Goal: Task Accomplishment & Management: Manage account settings

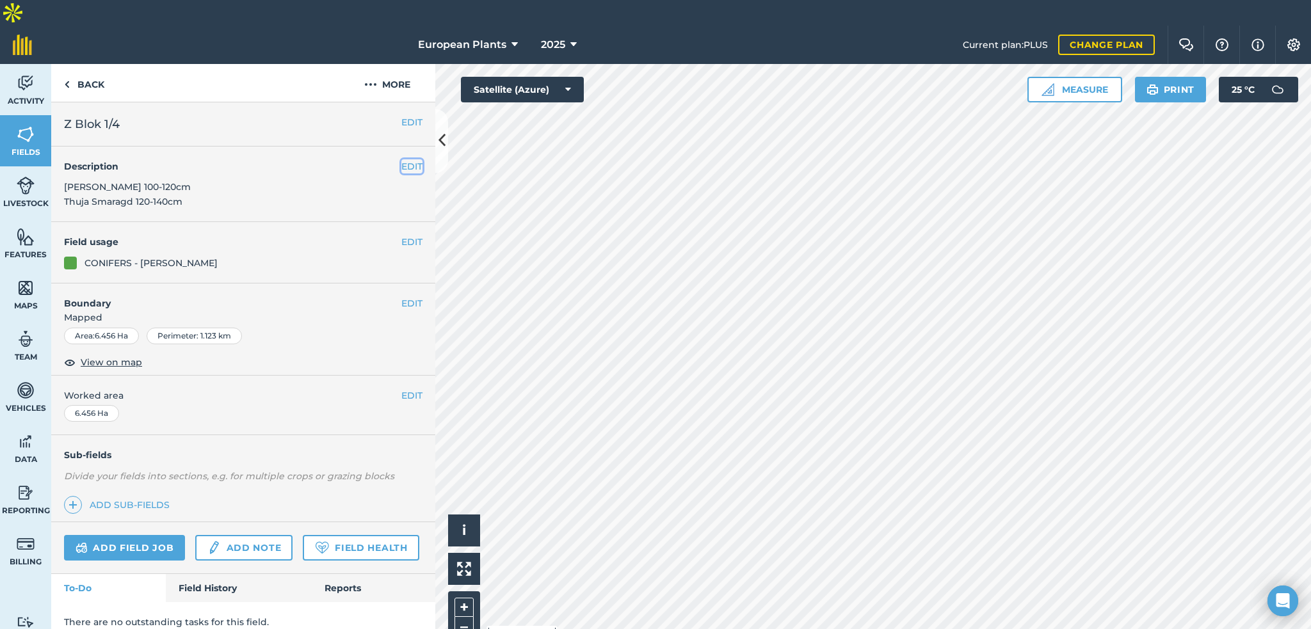
click at [412, 159] on button "EDIT" at bounding box center [411, 166] width 21 height 14
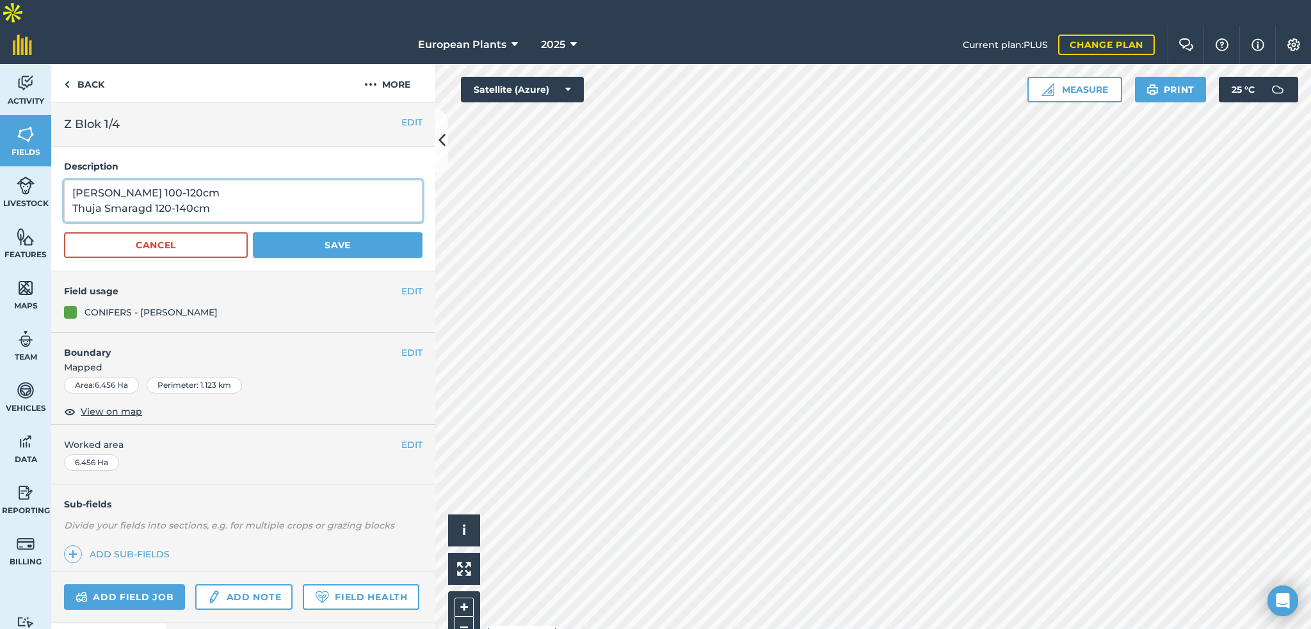
click at [325, 180] on textarea "[PERSON_NAME] 100-120cm Thuja Smaragd 120-140cm" at bounding box center [243, 201] width 359 height 42
click at [311, 180] on textarea "[PERSON_NAME] 100-120cm Thuja Smaragd 120-140cm" at bounding box center [243, 201] width 359 height 42
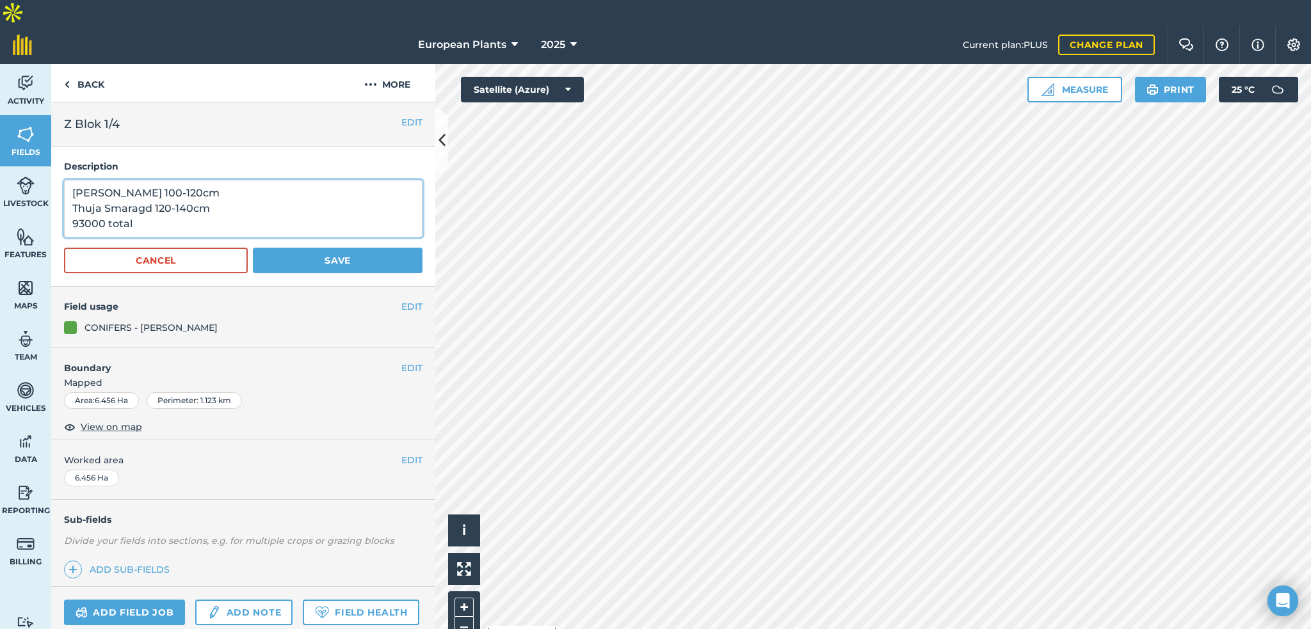
type textarea "[PERSON_NAME] 100-120cm Thuja Smaragd 120-140cm 93000 total"
click at [323, 248] on button "Save" at bounding box center [338, 261] width 170 height 26
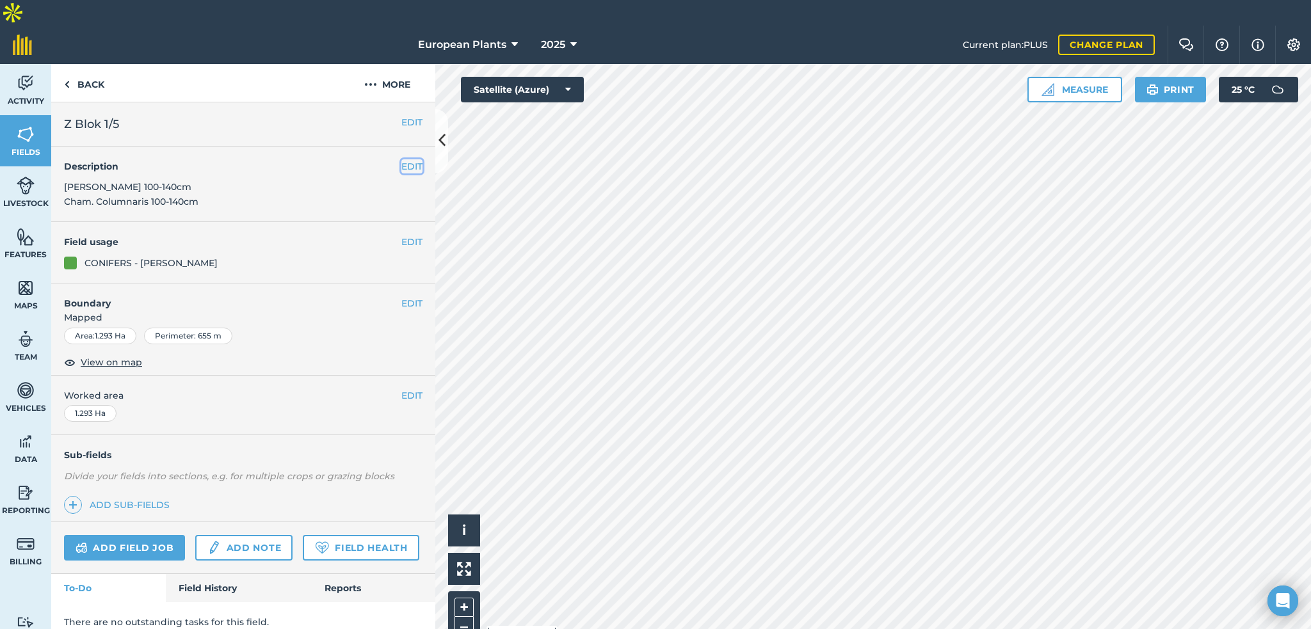
click at [412, 159] on button "EDIT" at bounding box center [411, 166] width 21 height 14
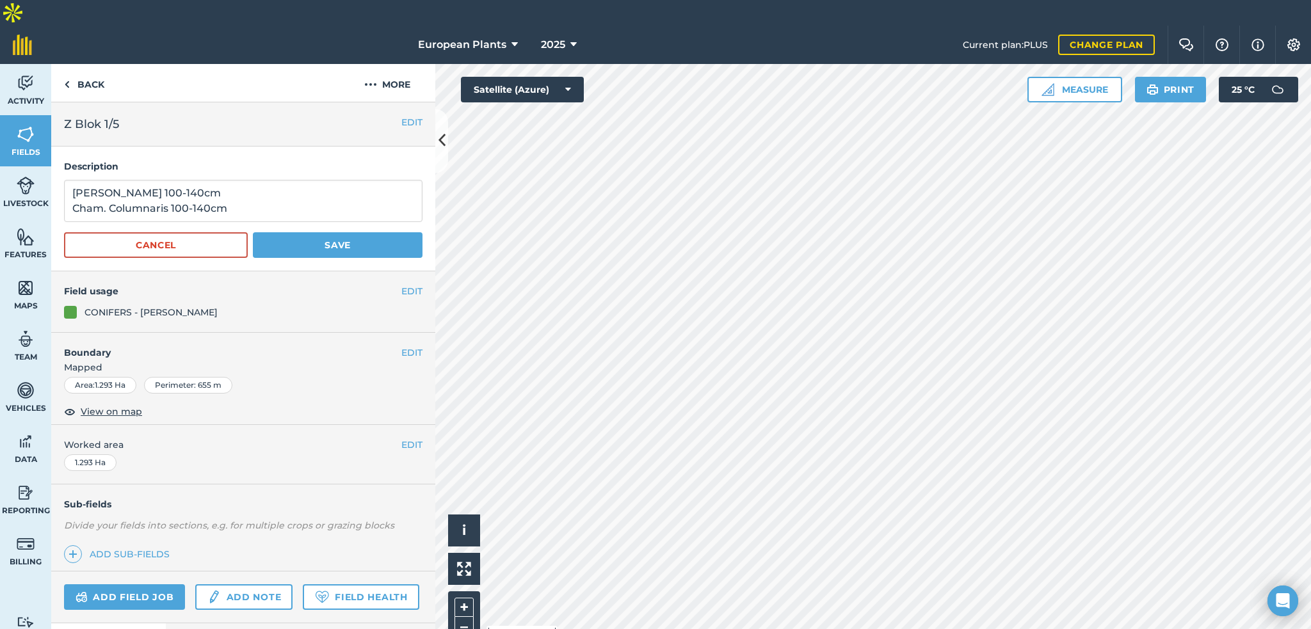
click at [343, 150] on div "Description Thuja Smaragd 100-140cm Cham. Columnaris 100-140cm Cancel Save" at bounding box center [243, 209] width 384 height 125
click at [338, 180] on textarea "[PERSON_NAME] 100-140cm Cham. Columnaris 100-140cm" at bounding box center [243, 201] width 359 height 42
type textarea "Thuja Smaragd 100-140cm x 6000 Cham. Columnaris 100-140cm x 8000"
click at [341, 232] on button "Save" at bounding box center [338, 245] width 170 height 26
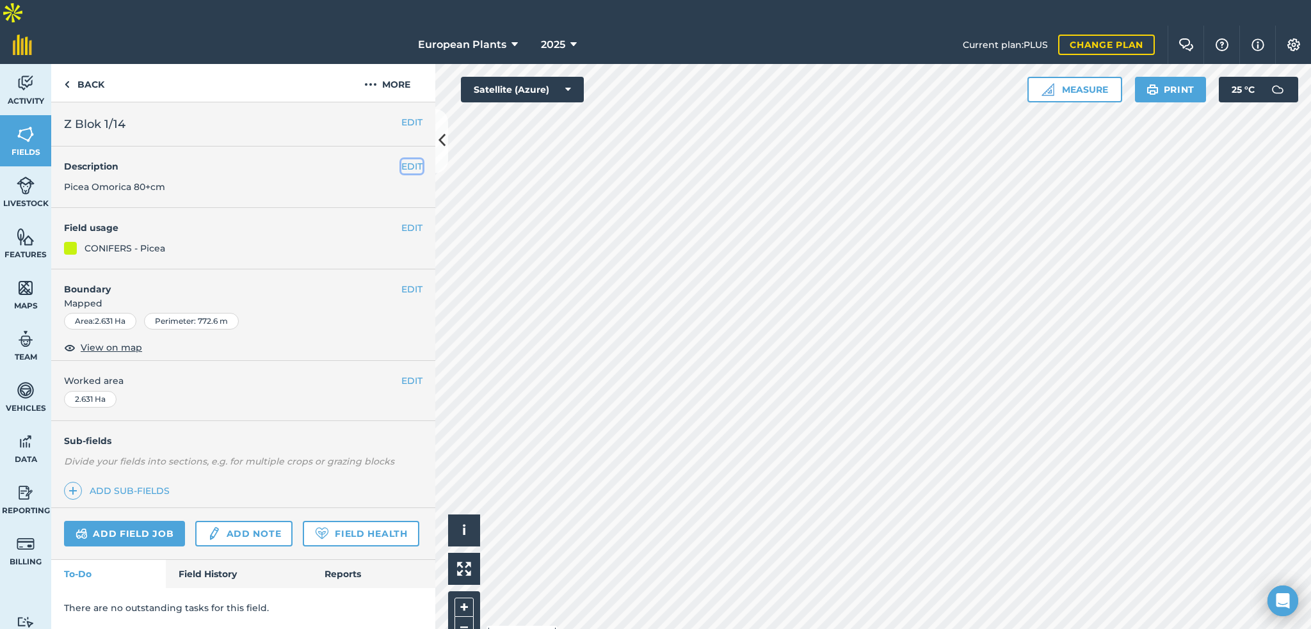
click at [407, 159] on button "EDIT" at bounding box center [411, 166] width 21 height 14
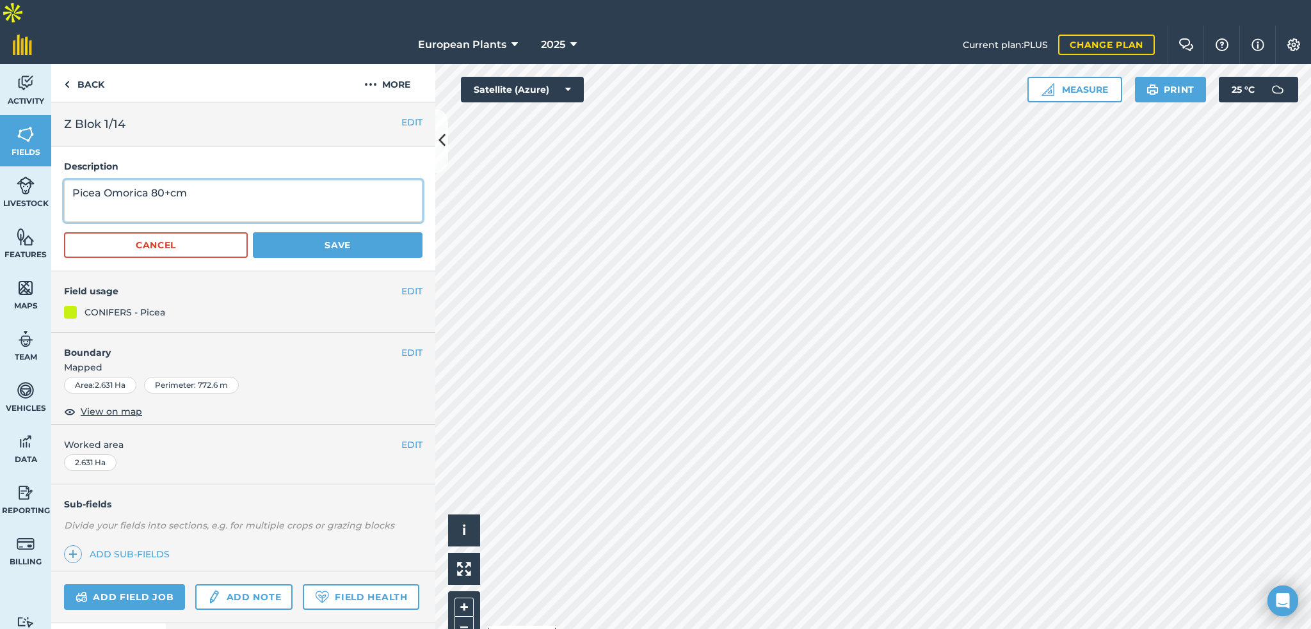
click at [367, 180] on textarea "Picea Omorica 80+cm" at bounding box center [243, 201] width 359 height 42
type textarea "Picea Omorica 80+cm x 10000"
click at [385, 232] on button "Save" at bounding box center [338, 245] width 170 height 26
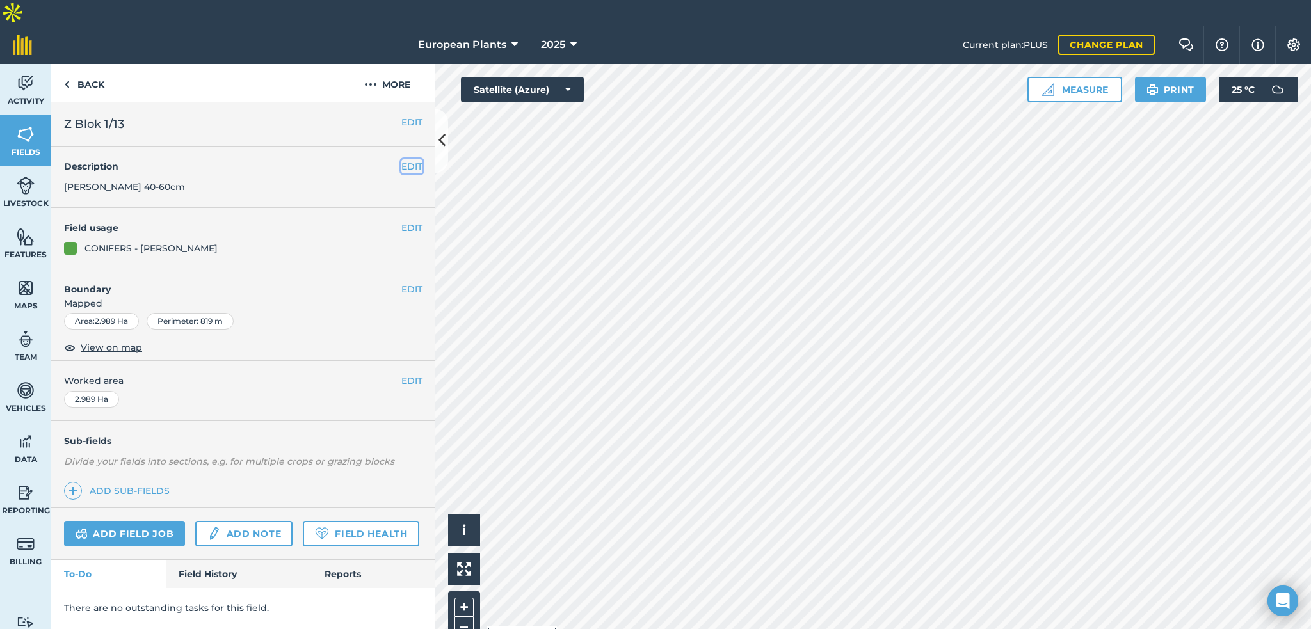
click at [413, 159] on button "EDIT" at bounding box center [411, 166] width 21 height 14
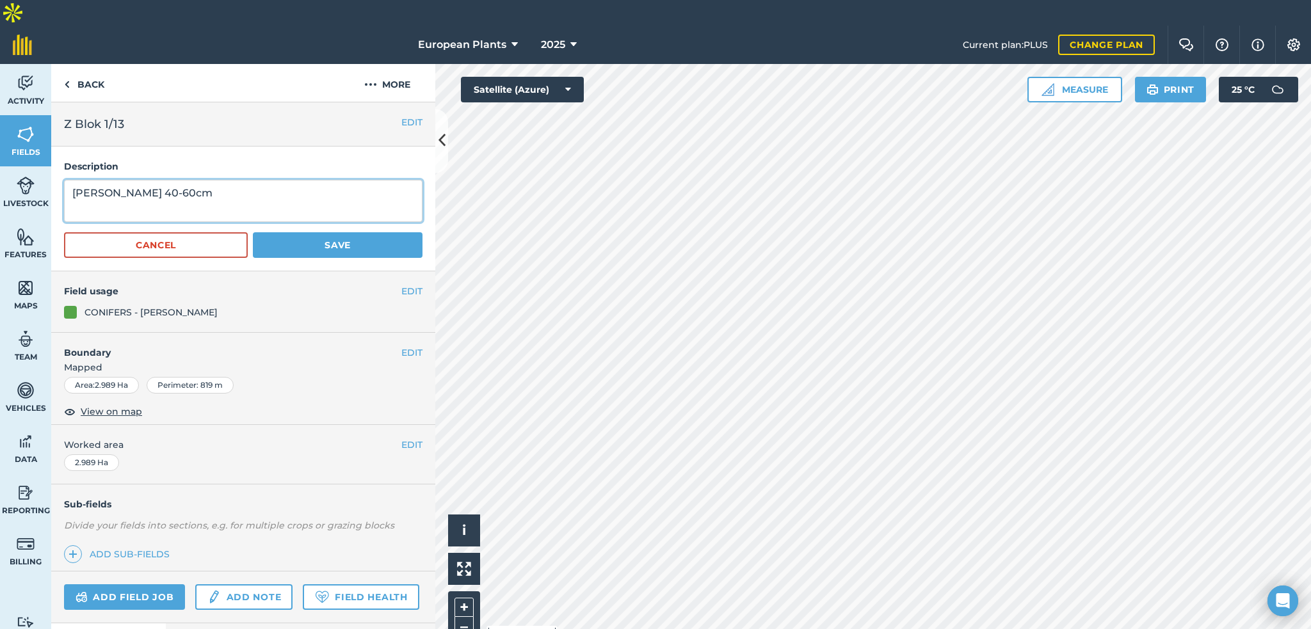
click at [323, 180] on textarea "[PERSON_NAME] 40-60cm" at bounding box center [243, 201] width 359 height 42
type textarea "[PERSON_NAME] 40-60cm x 47573"
click at [333, 232] on button "Save" at bounding box center [338, 245] width 170 height 26
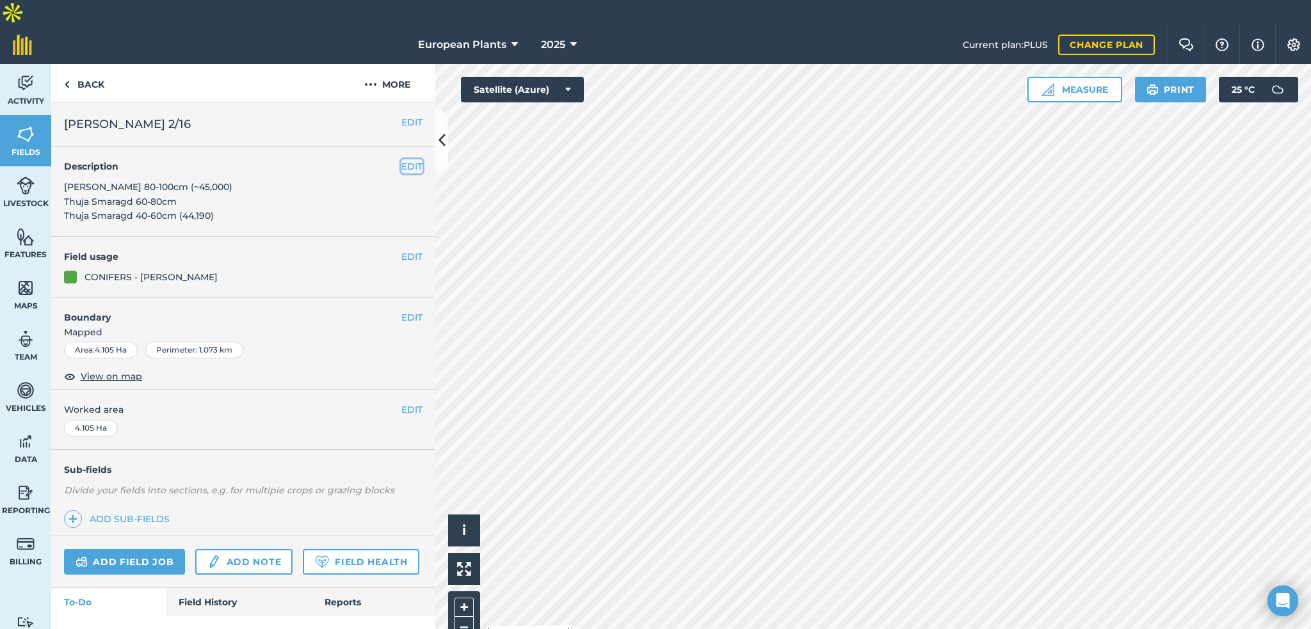
click at [401, 159] on button "EDIT" at bounding box center [411, 166] width 21 height 14
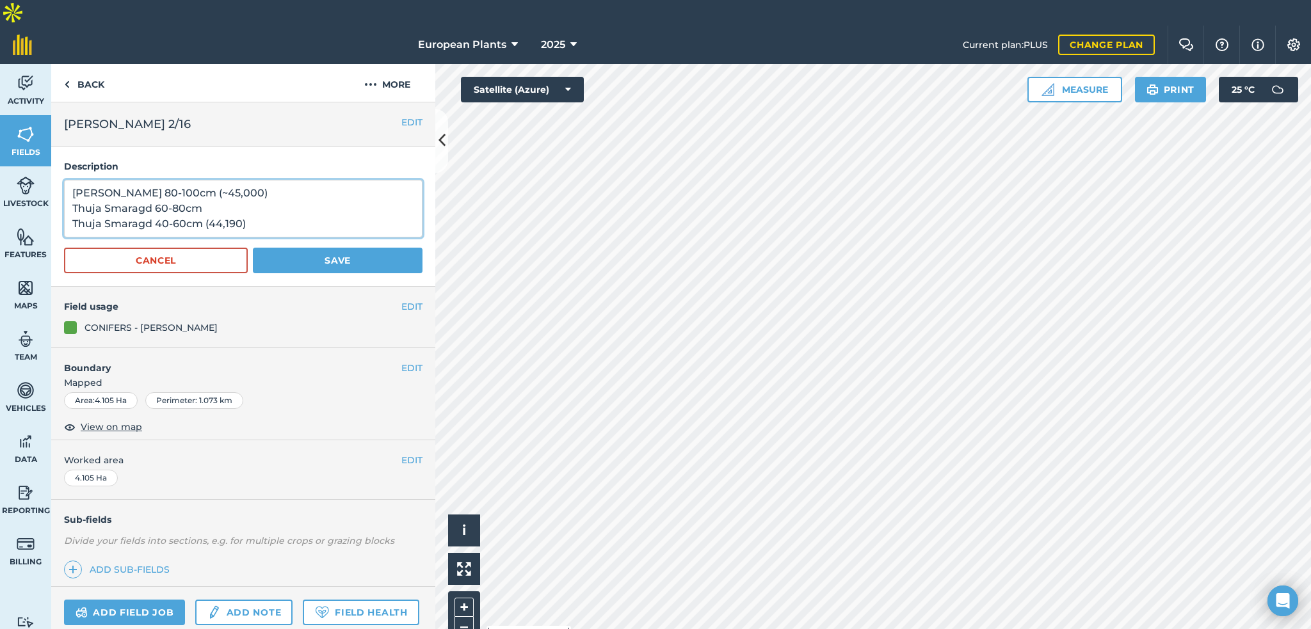
click at [221, 191] on textarea "[PERSON_NAME] 80-100cm (~45,000) Thuja Smaragd 60-80cm Thuja Smaragd 40-60cm (4…" at bounding box center [243, 209] width 359 height 58
click at [217, 180] on textarea "[PERSON_NAME] 80-100cm (~45,000) Thuja Smaragd 60-80cm Thuja Smaragd 40-60cm (4…" at bounding box center [243, 209] width 359 height 58
type textarea "[PERSON_NAME] 80-100cm (~45,000) Thuja Smaragd 60-80cm (25,000) Thuja Smaragd 4…"
click at [328, 248] on button "Save" at bounding box center [338, 261] width 170 height 26
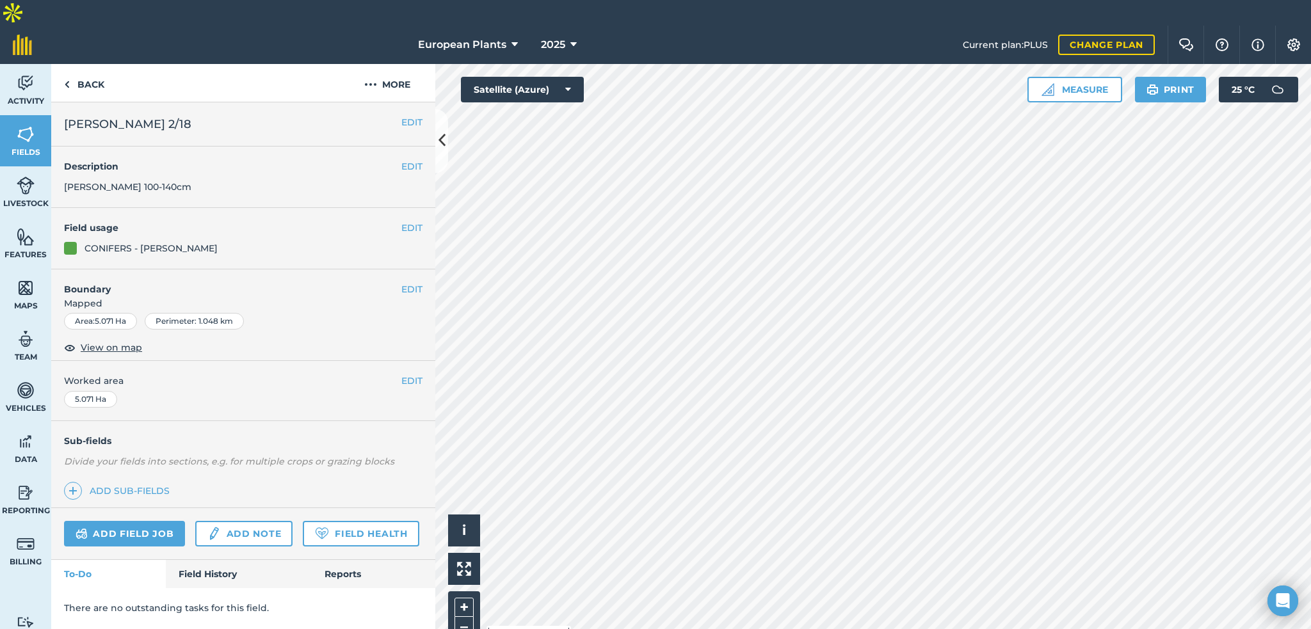
click at [400, 150] on div "EDIT Description Thuja Smaragd 100-140cm" at bounding box center [243, 177] width 384 height 61
click at [407, 159] on button "EDIT" at bounding box center [411, 166] width 21 height 14
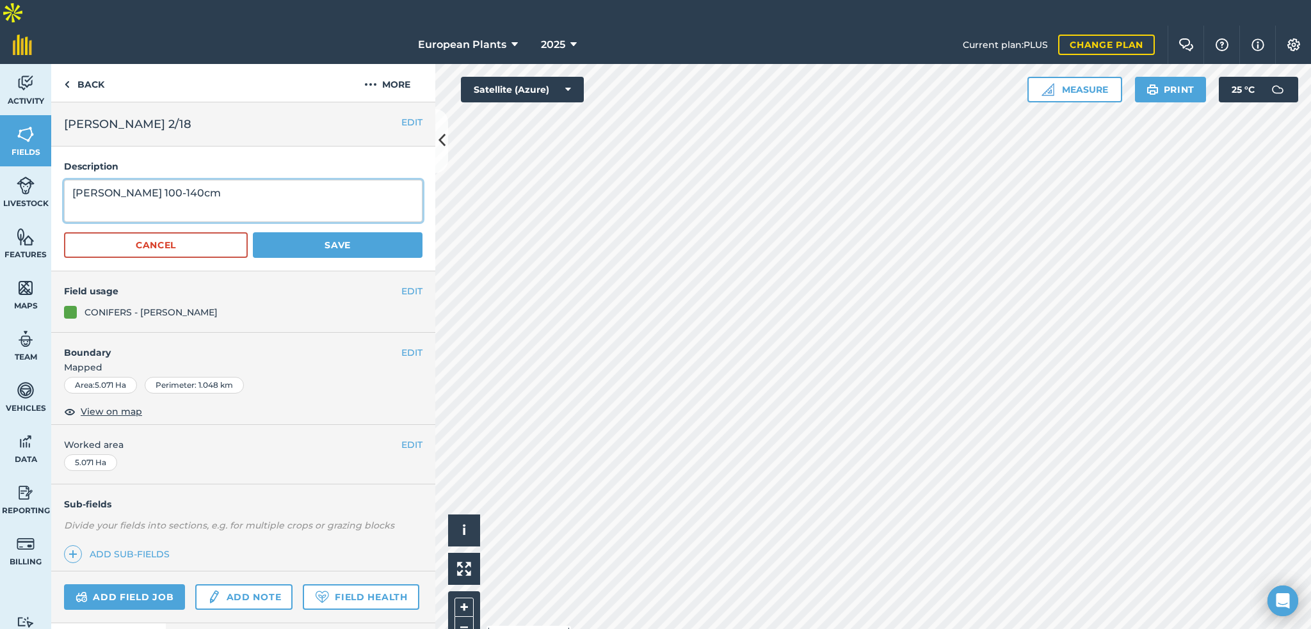
click at [334, 180] on textarea "[PERSON_NAME] 100-140cm" at bounding box center [243, 201] width 359 height 42
type textarea "Thuja Smaragd 100-140cm x 25000 Thuja Smaragd 60+ x 45000"
click at [337, 232] on button "Save" at bounding box center [338, 245] width 170 height 26
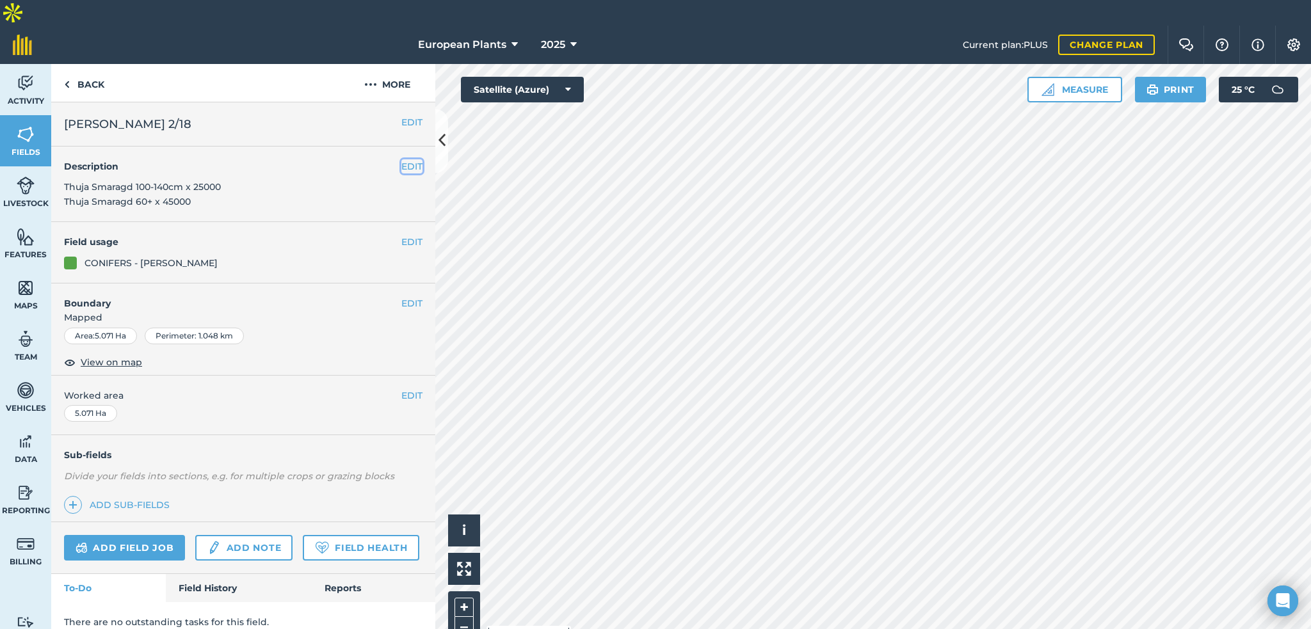
click at [421, 159] on button "EDIT" at bounding box center [411, 166] width 21 height 14
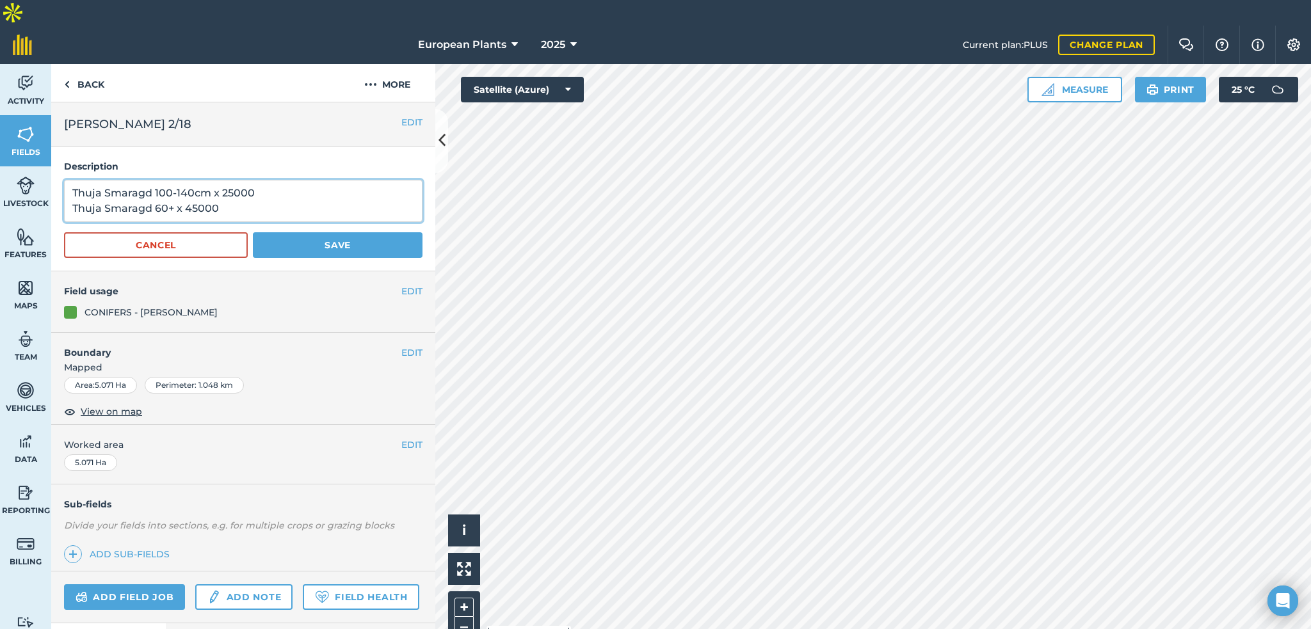
drag, startPoint x: 194, startPoint y: 183, endPoint x: 222, endPoint y: 181, distance: 28.3
click at [222, 181] on textarea "Thuja Smaragd 100-140cm x 25000 Thuja Smaragd 60+ x 45000" at bounding box center [243, 201] width 359 height 42
type textarea "[PERSON_NAME] 100-140cm x 25000 Thuja Smaragd 60+ x 45190"
click at [340, 232] on button "Save" at bounding box center [338, 245] width 170 height 26
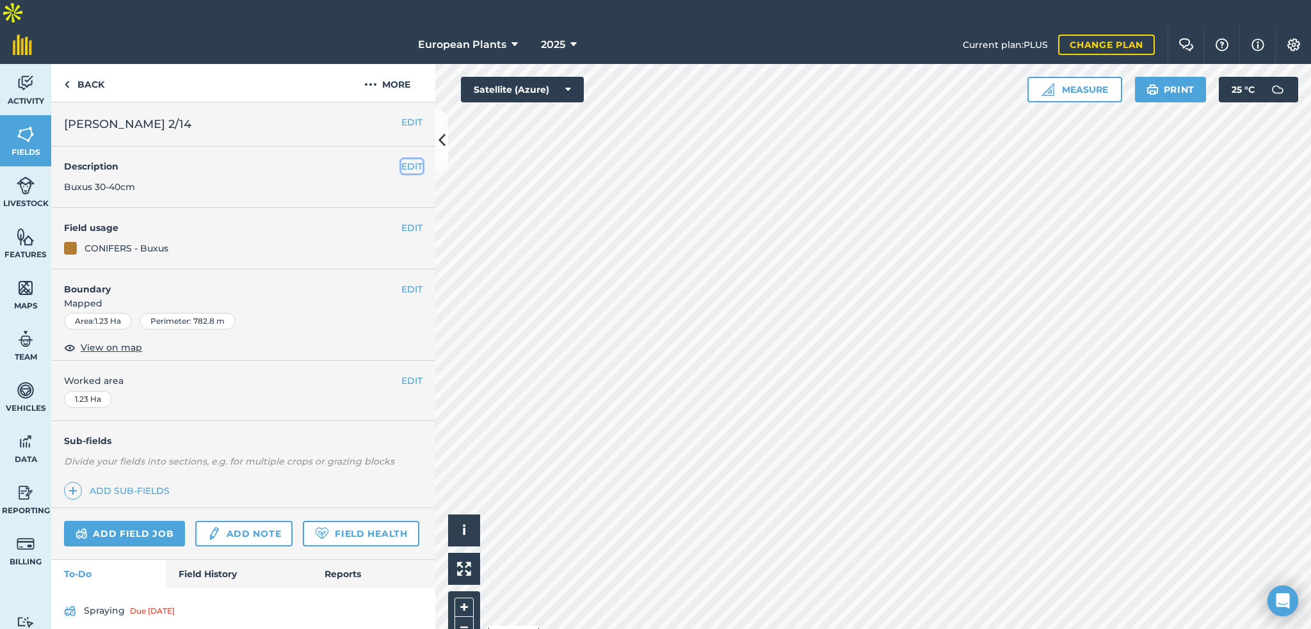
click at [422, 159] on button "EDIT" at bounding box center [411, 166] width 21 height 14
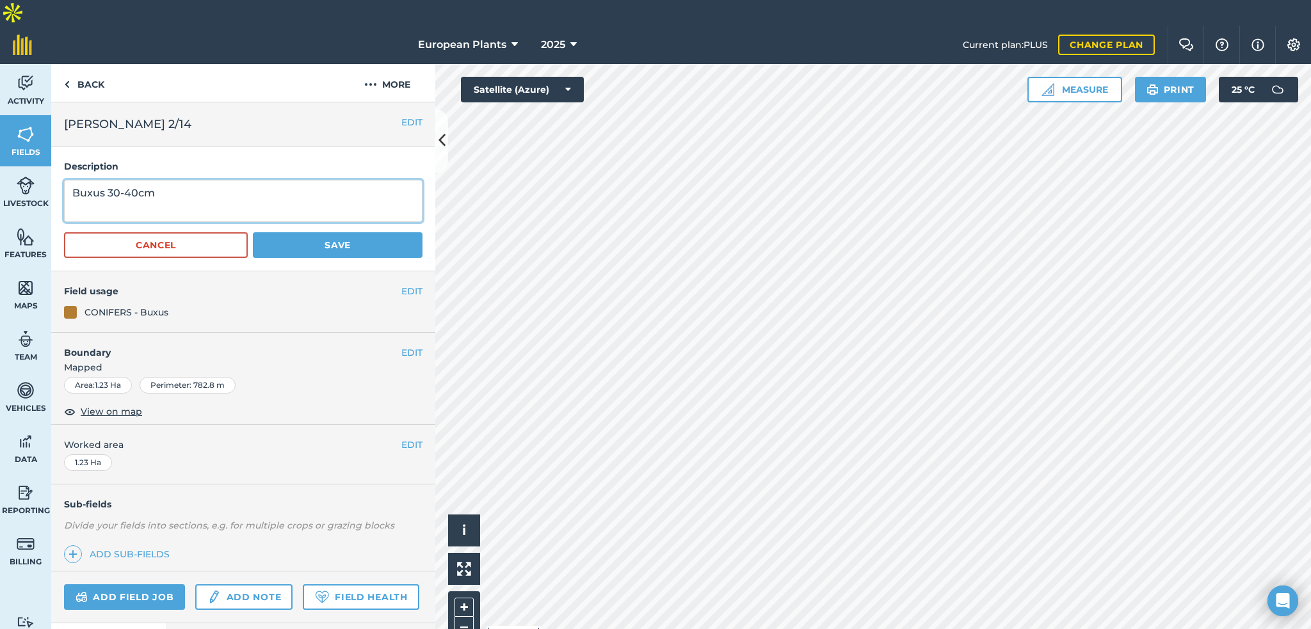
click at [357, 180] on textarea "Buxus 30-40cm" at bounding box center [243, 201] width 359 height 42
type textarea "Buxus 30-40cm x 21643"
click at [347, 206] on form "Buxus 30-40cm x 21643 Cancel Save" at bounding box center [243, 219] width 359 height 78
click at [353, 232] on button "Save" at bounding box center [338, 245] width 170 height 26
